Goal: Information Seeking & Learning: Understand process/instructions

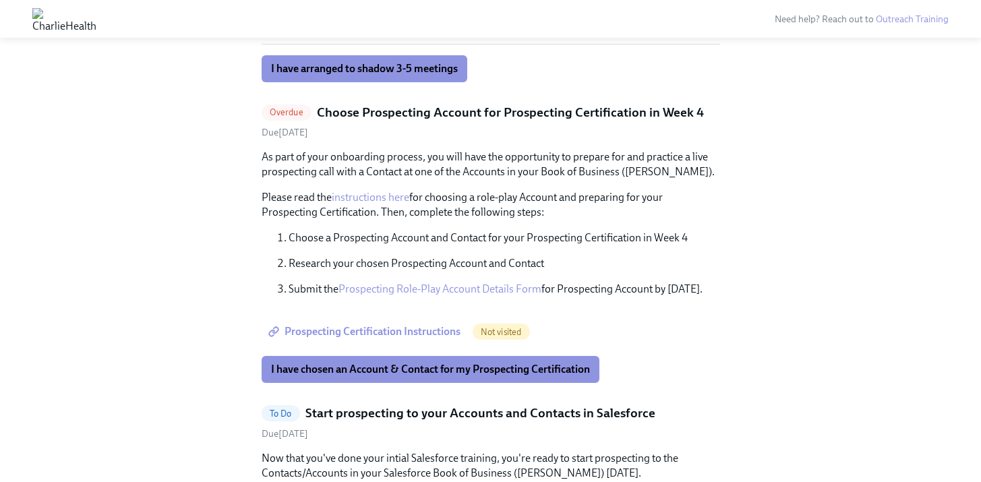
scroll to position [852, 0]
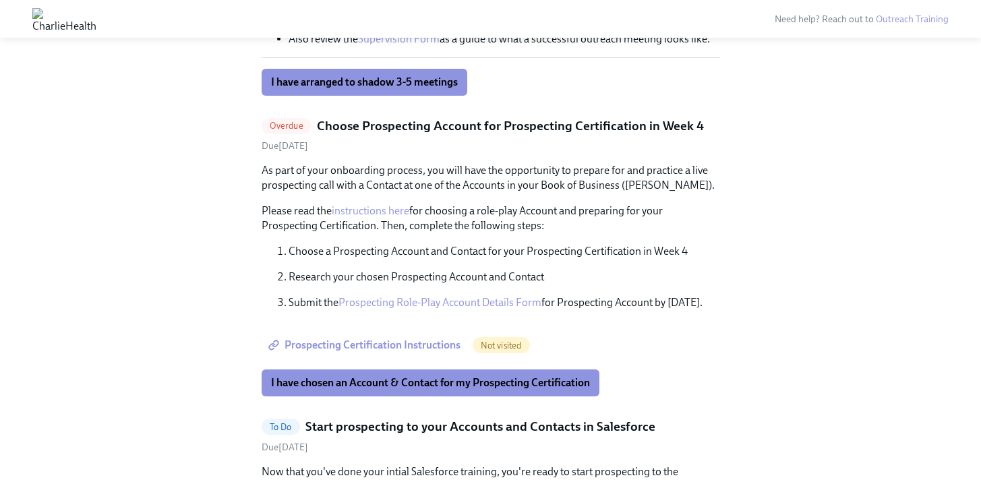
click at [382, 376] on button "I have chosen an Account & Contact for my Prospecting Certification" at bounding box center [431, 383] width 338 height 27
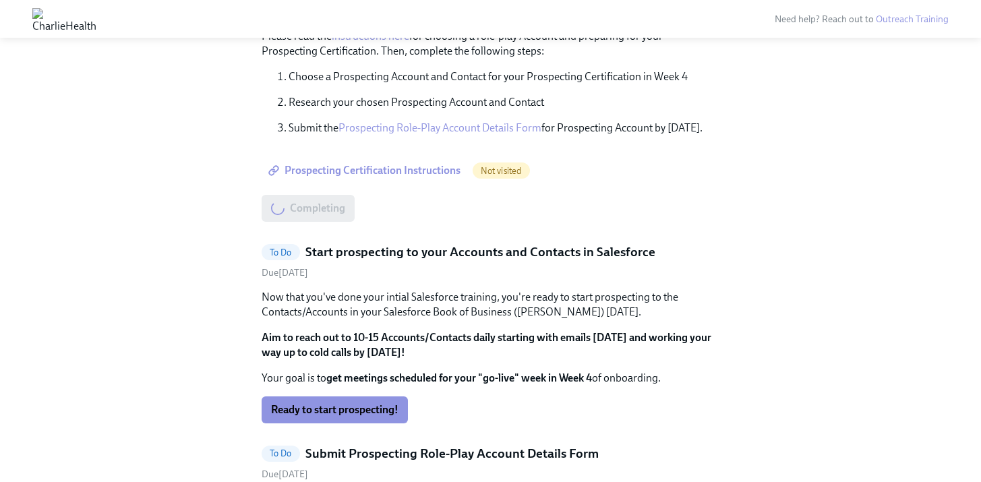
scroll to position [1075, 0]
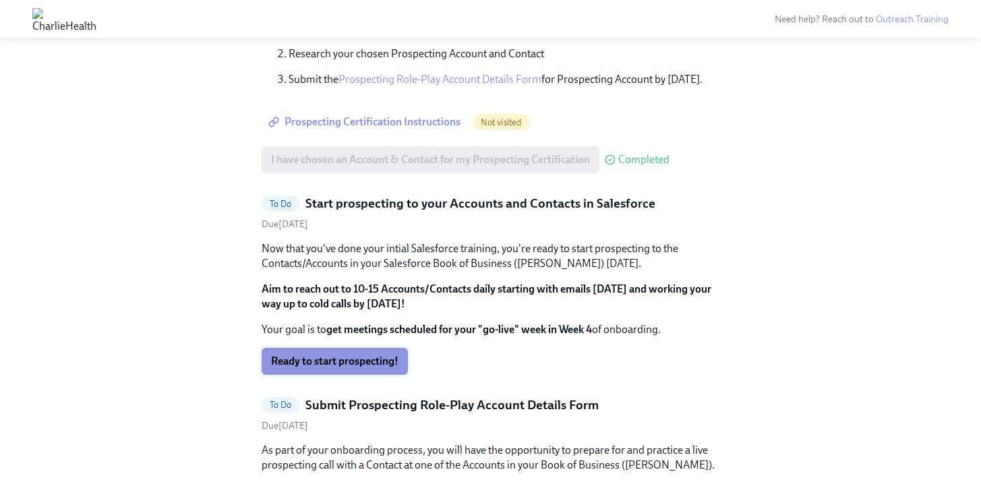
click at [372, 355] on span "Ready to start prospecting!" at bounding box center [334, 361] width 127 height 13
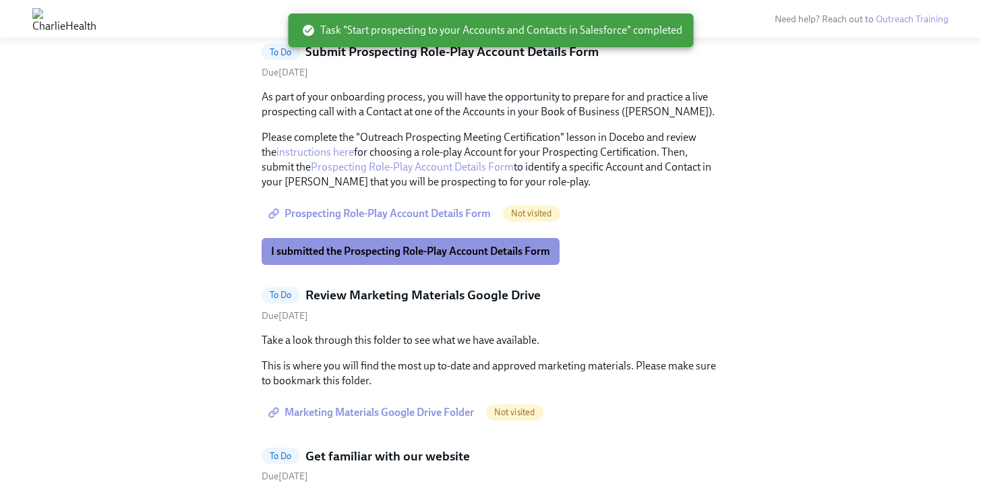
scroll to position [1247, 0]
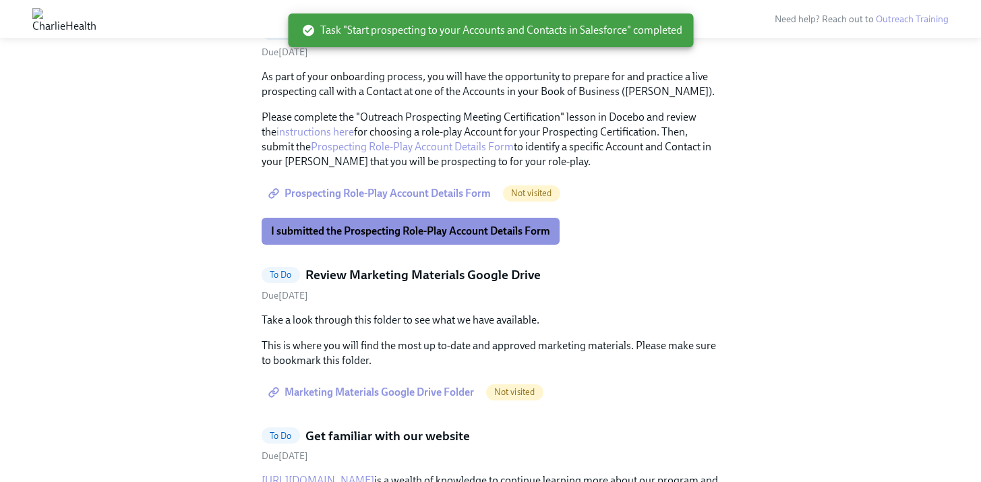
click at [406, 206] on div "As part of your onboarding process, you will have the opportunity to prepare fo…" at bounding box center [491, 156] width 459 height 175
click at [409, 187] on span "Prospecting Role-Play Account Details Form" at bounding box center [381, 193] width 220 height 13
click at [409, 221] on button "I submitted the Prospecting Role-Play Account Details Form" at bounding box center [411, 231] width 298 height 27
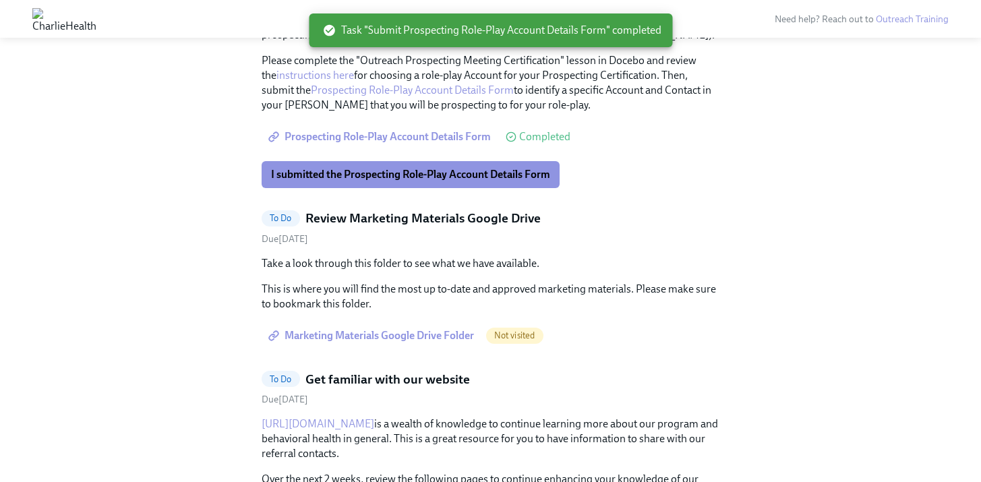
scroll to position [1283, 0]
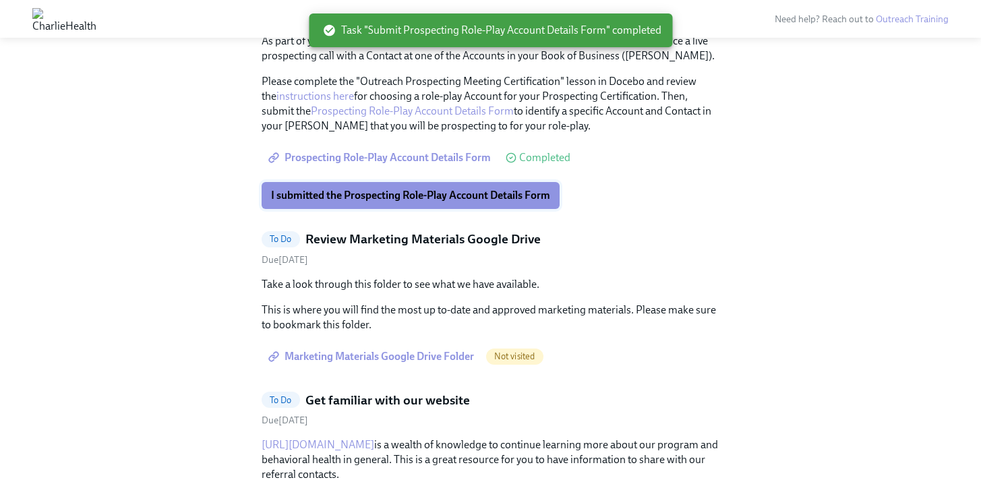
click at [411, 205] on button "I submitted the Prospecting Role-Play Account Details Form" at bounding box center [411, 195] width 298 height 27
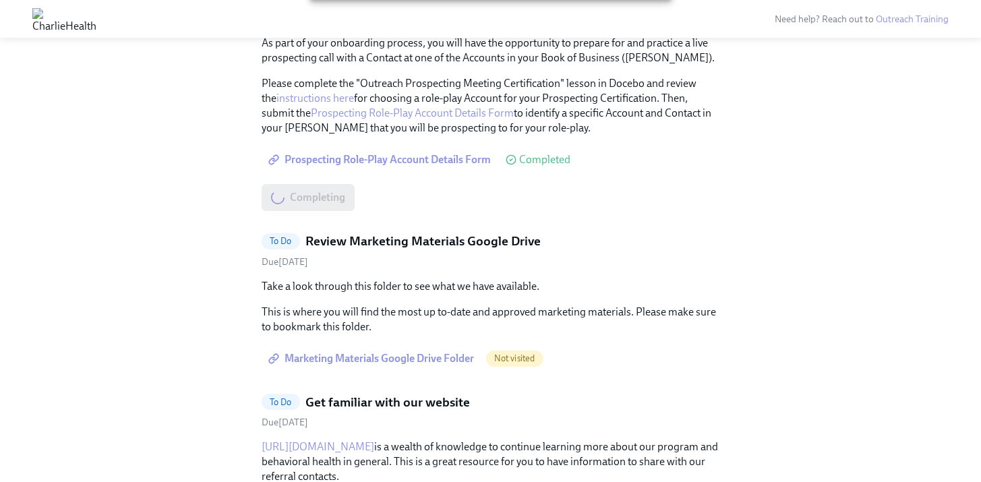
scroll to position [1280, 0]
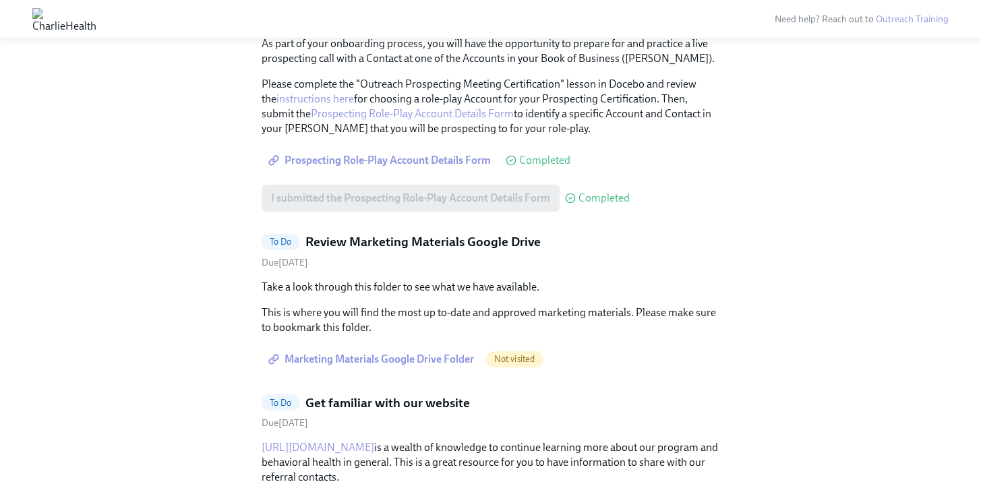
click at [340, 361] on span "Marketing Materials Google Drive Folder" at bounding box center [372, 359] width 203 height 13
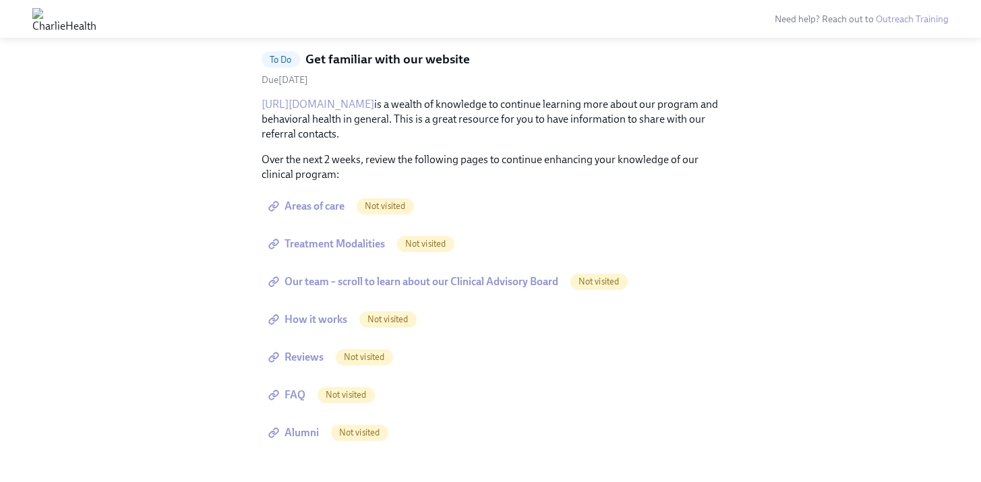
scroll to position [1222, 0]
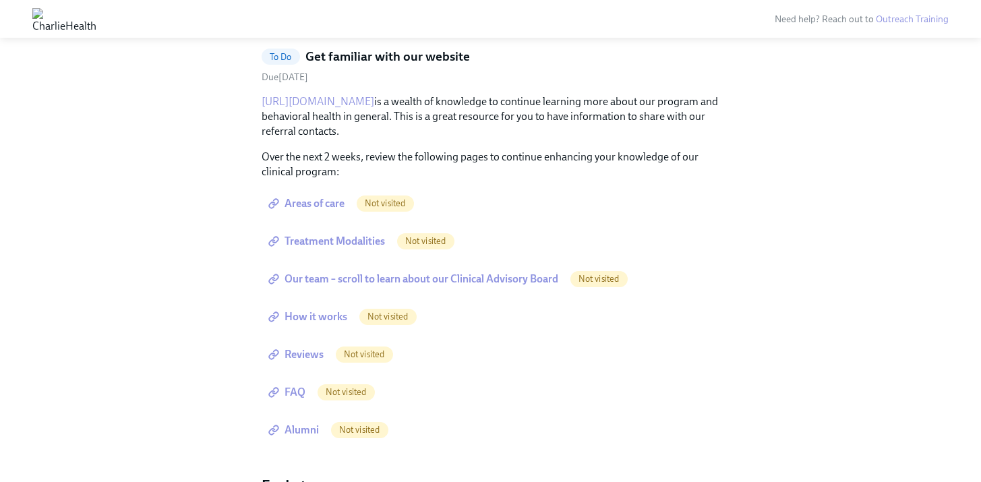
click at [324, 198] on span "Areas of care" at bounding box center [308, 203] width 74 height 13
click at [332, 248] on link "Treatment Modalities" at bounding box center [328, 241] width 133 height 27
click at [372, 274] on span "Our team – scroll to learn about our Clinical Advisory Board" at bounding box center [414, 278] width 287 height 13
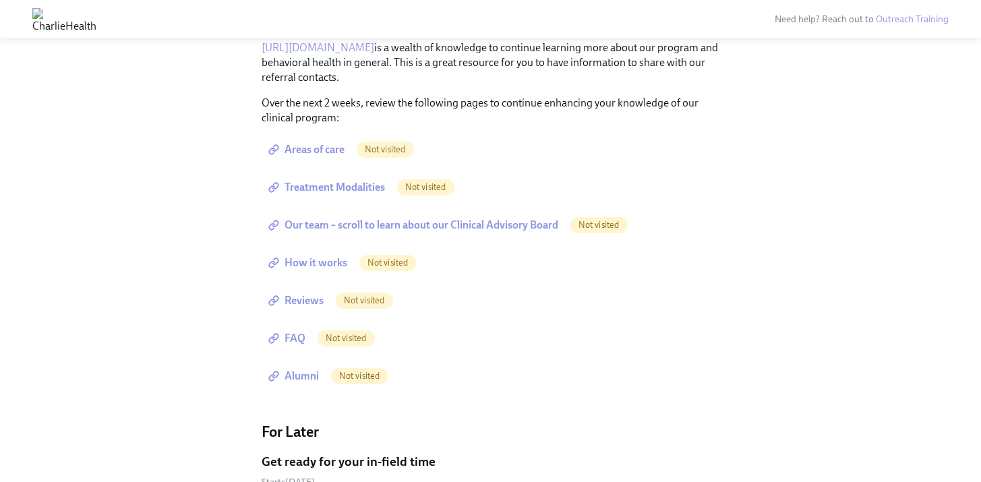
scroll to position [1289, 0]
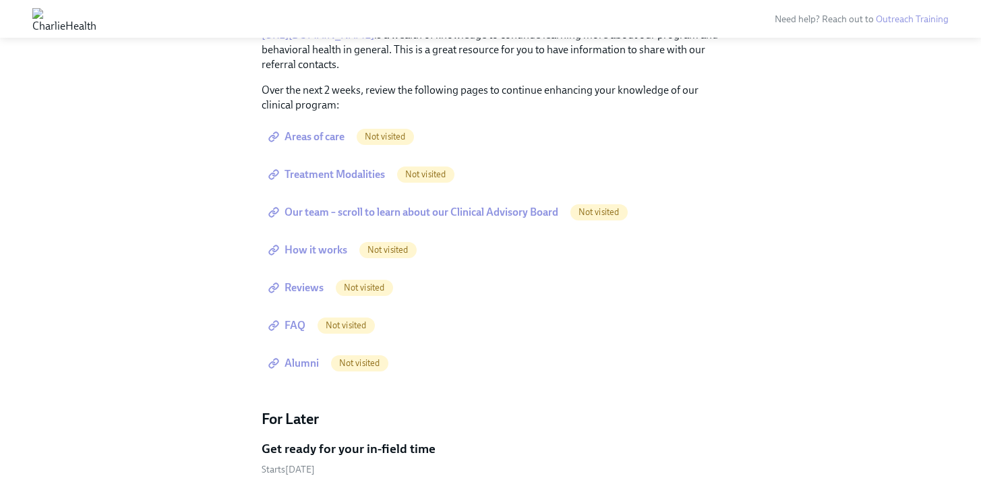
click at [322, 253] on span "How it works" at bounding box center [309, 249] width 76 height 13
click at [304, 286] on span "Reviews" at bounding box center [297, 287] width 53 height 13
click at [312, 293] on span "Reviews" at bounding box center [297, 287] width 53 height 13
click at [301, 330] on span "FAQ" at bounding box center [288, 325] width 34 height 13
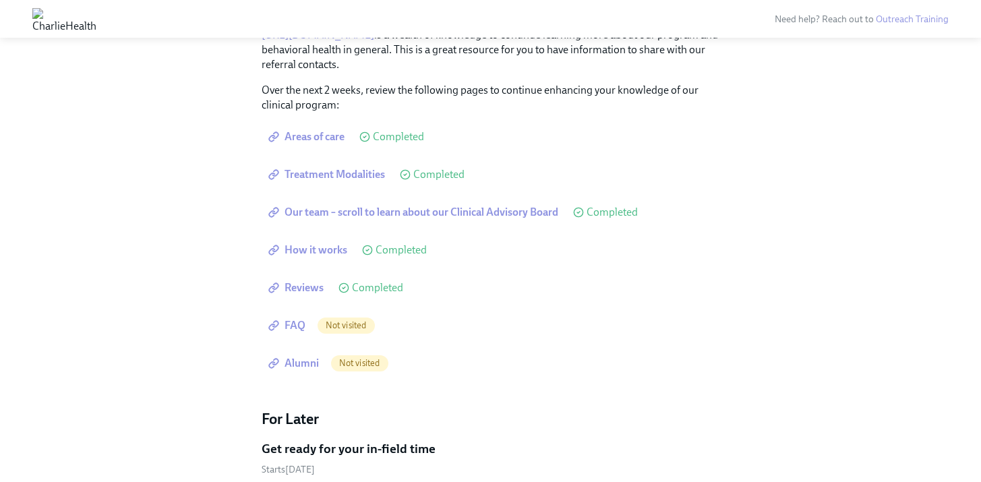
click at [299, 367] on span "Alumni" at bounding box center [295, 363] width 48 height 13
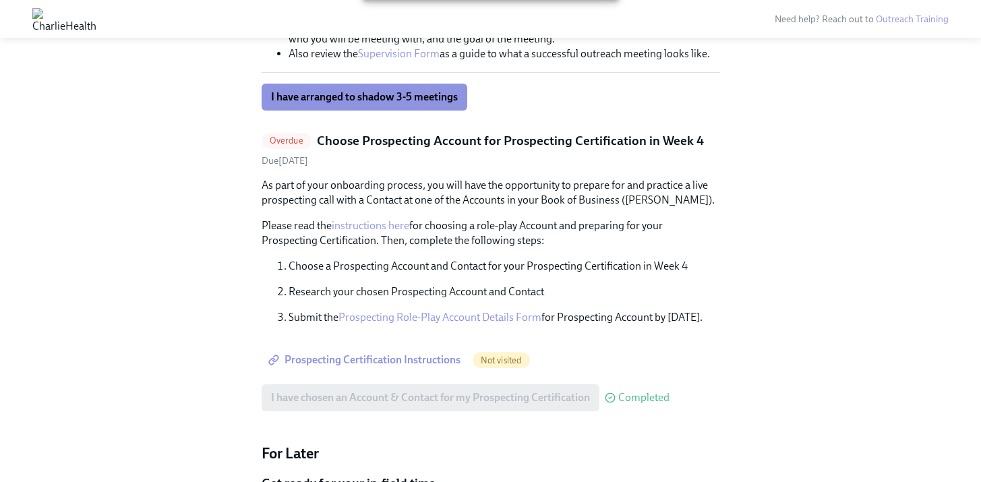
scroll to position [838, 0]
click at [442, 363] on span "Prospecting Certification Instructions" at bounding box center [365, 359] width 189 height 13
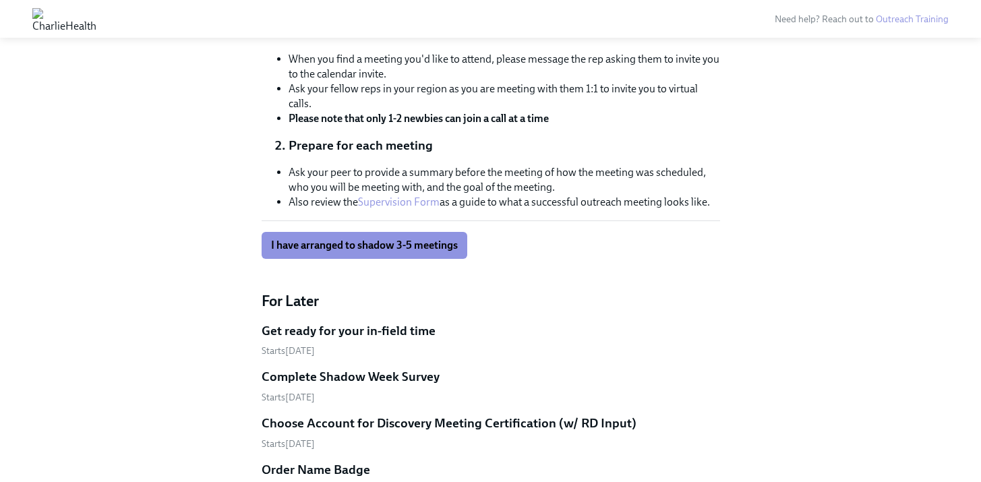
scroll to position [689, 0]
click at [341, 231] on button "I have arranged to shadow 3-5 meetings" at bounding box center [365, 244] width 206 height 27
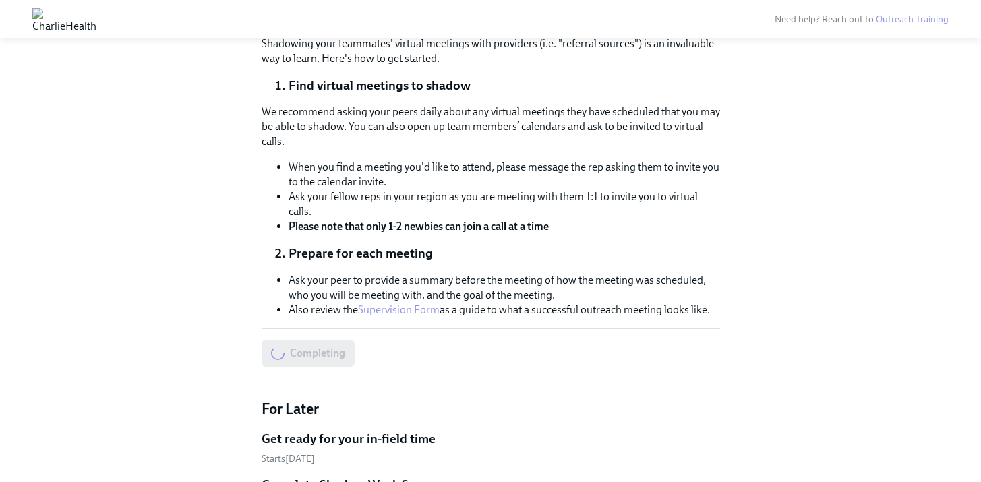
scroll to position [582, 0]
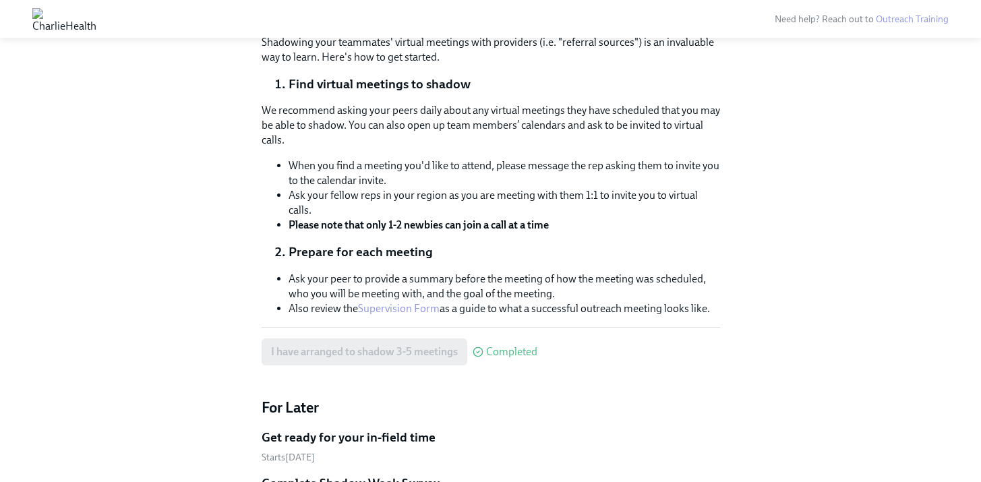
click at [374, 308] on link "Supervision Form" at bounding box center [399, 308] width 82 height 13
